Goal: Obtain resource: Obtain resource

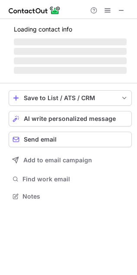
scroll to position [202, 137]
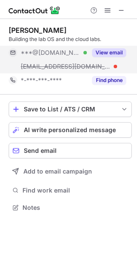
click at [107, 52] on button "View email" at bounding box center [109, 52] width 34 height 9
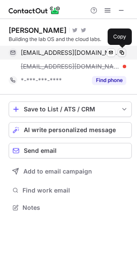
click at [120, 52] on span at bounding box center [121, 52] width 7 height 7
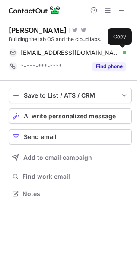
scroll to position [188, 137]
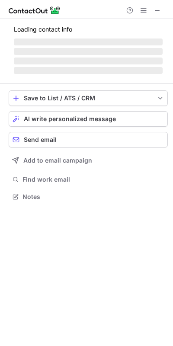
scroll to position [191, 173]
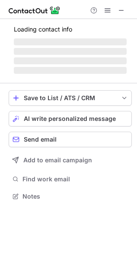
scroll to position [195, 137]
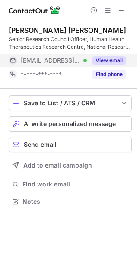
click at [96, 60] on button "View email" at bounding box center [109, 60] width 34 height 9
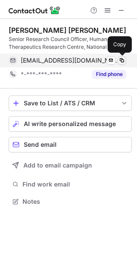
click at [119, 59] on span at bounding box center [121, 60] width 7 height 7
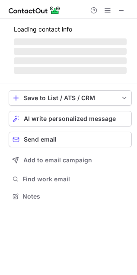
scroll to position [216, 137]
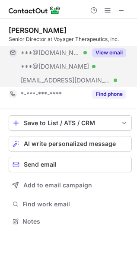
click at [120, 47] on div "View email" at bounding box center [106, 53] width 39 height 14
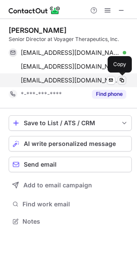
click at [123, 79] on span at bounding box center [121, 80] width 7 height 7
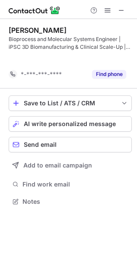
scroll to position [4, 4]
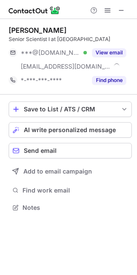
scroll to position [202, 137]
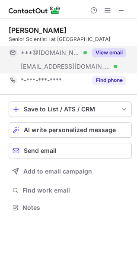
click at [113, 49] on button "View email" at bounding box center [109, 52] width 34 height 9
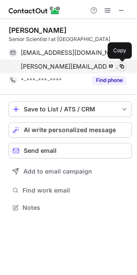
click at [126, 66] on button at bounding box center [122, 66] width 9 height 9
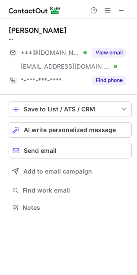
scroll to position [202, 137]
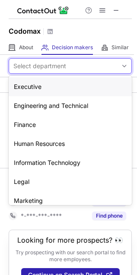
click at [47, 66] on div "Select department" at bounding box center [39, 66] width 53 height 9
paste input "**********"
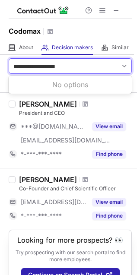
type input "**********"
click at [121, 63] on span at bounding box center [124, 66] width 7 height 7
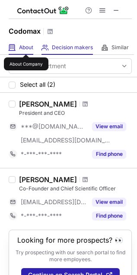
click at [23, 46] on span "About" at bounding box center [26, 47] width 14 height 7
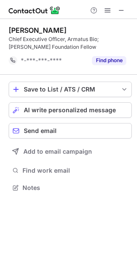
scroll to position [4, 4]
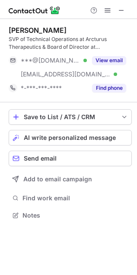
scroll to position [210, 137]
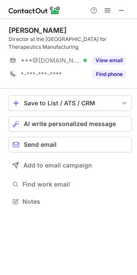
scroll to position [195, 137]
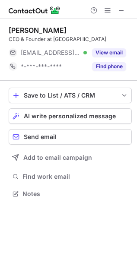
scroll to position [188, 137]
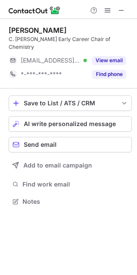
scroll to position [195, 137]
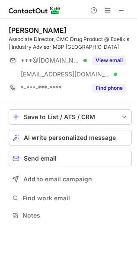
scroll to position [210, 137]
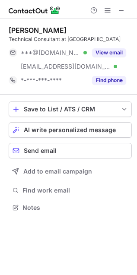
scroll to position [202, 137]
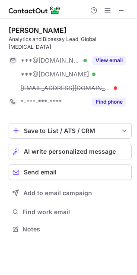
scroll to position [223, 137]
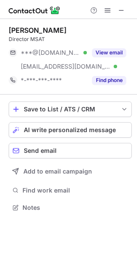
scroll to position [202, 137]
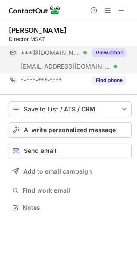
click at [109, 52] on button "View email" at bounding box center [109, 52] width 34 height 9
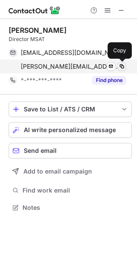
click at [122, 70] on span at bounding box center [121, 66] width 7 height 7
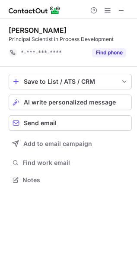
scroll to position [3, 4]
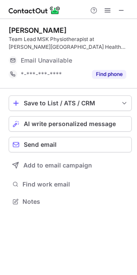
scroll to position [191, 137]
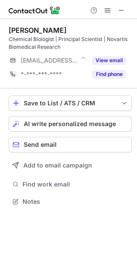
scroll to position [195, 137]
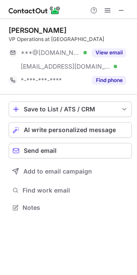
scroll to position [202, 137]
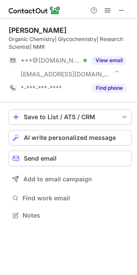
scroll to position [210, 137]
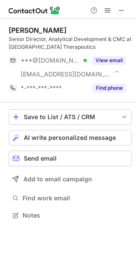
scroll to position [210, 137]
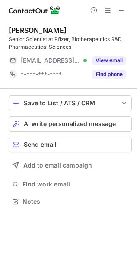
scroll to position [195, 137]
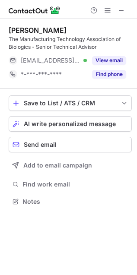
scroll to position [195, 137]
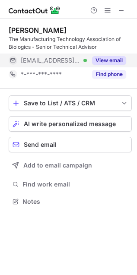
click at [109, 58] on button "View email" at bounding box center [109, 60] width 34 height 9
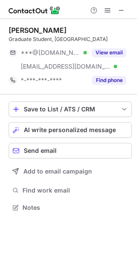
scroll to position [202, 137]
